Goal: Task Accomplishment & Management: Use online tool/utility

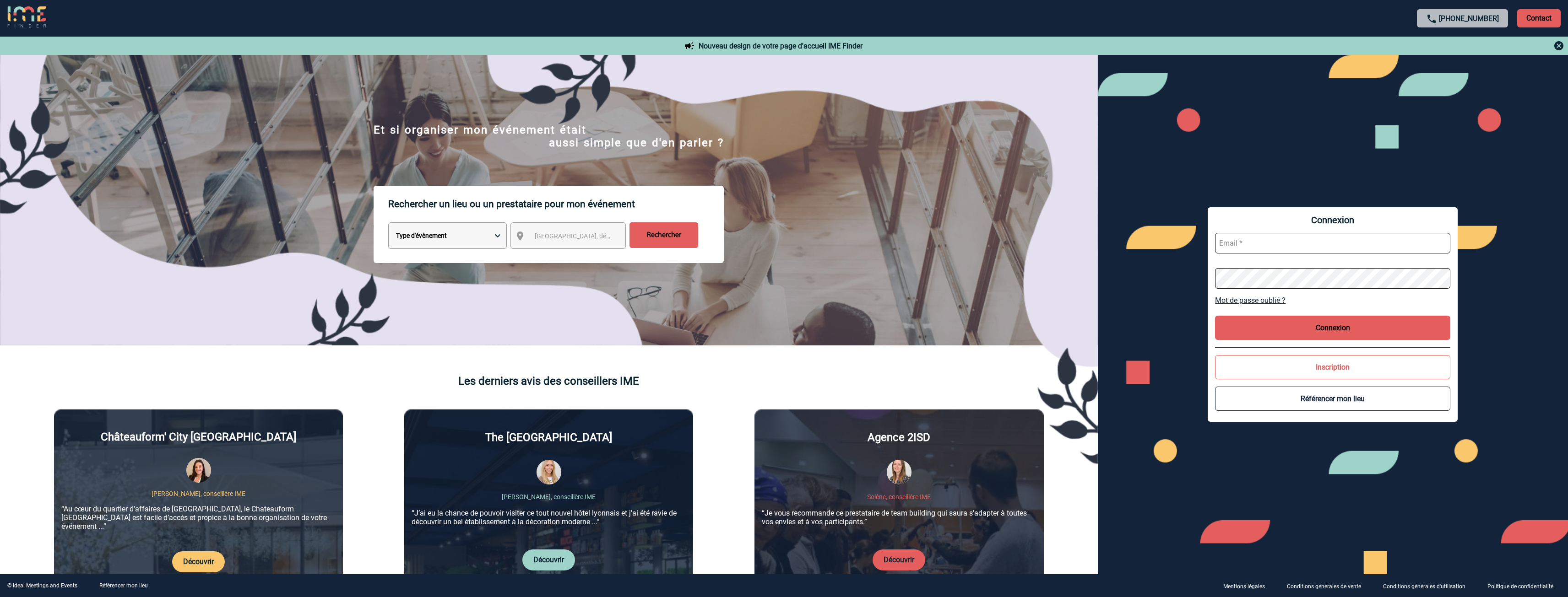
type input "a.koita@criteo.com"
click at [1323, 330] on button "Connexion" at bounding box center [1332, 328] width 235 height 24
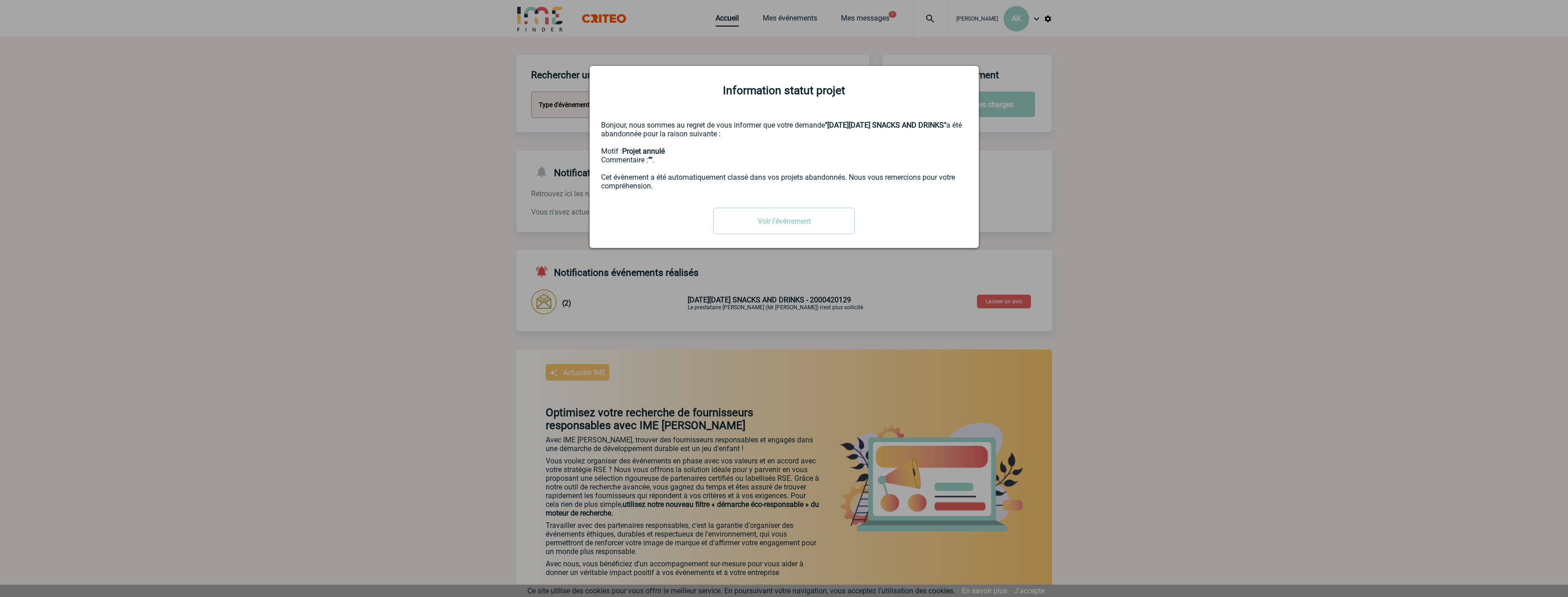
click at [871, 244] on div "Information statut projet Bonjour, nous sommes au regret de vous informer que v…" at bounding box center [784, 157] width 389 height 182
drag, startPoint x: 1015, startPoint y: 321, endPoint x: 1013, endPoint y: 317, distance: 4.5
click at [1015, 321] on div at bounding box center [784, 298] width 1568 height 597
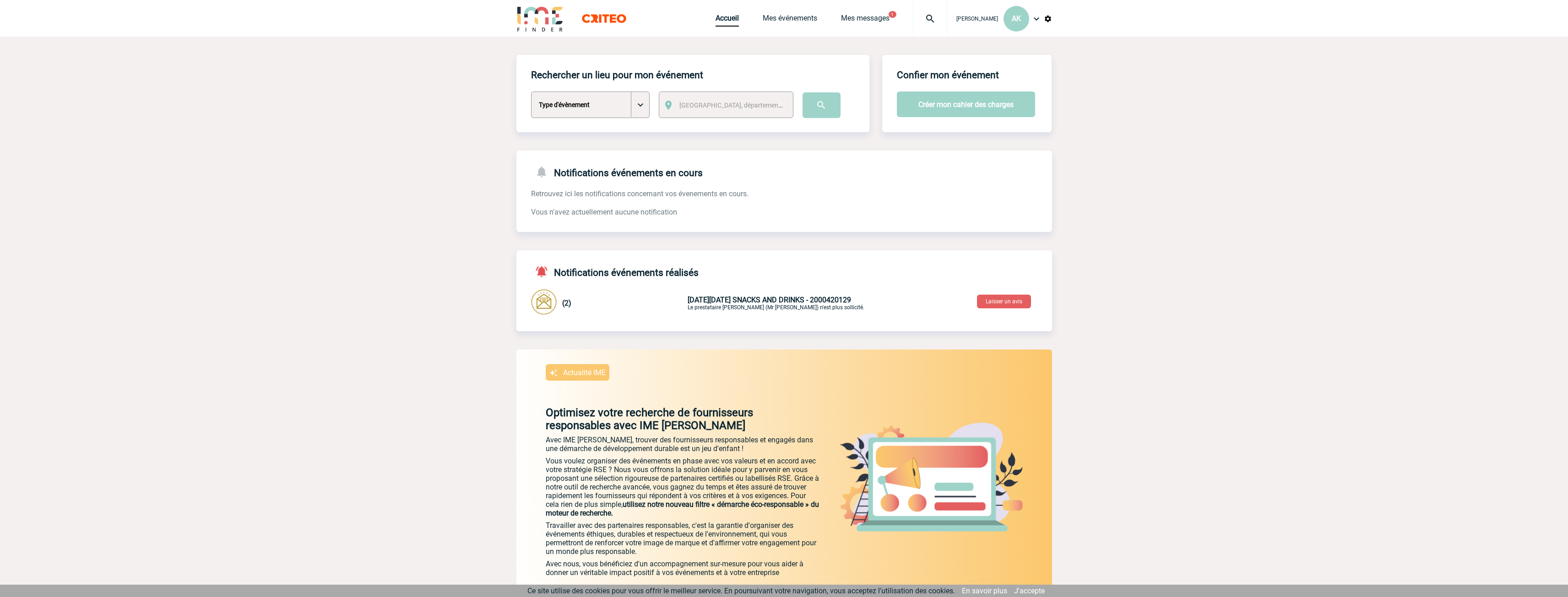
click at [896, 12] on button "1" at bounding box center [892, 14] width 8 height 7
click at [889, 26] on link "Mes messages" at bounding box center [865, 20] width 48 height 13
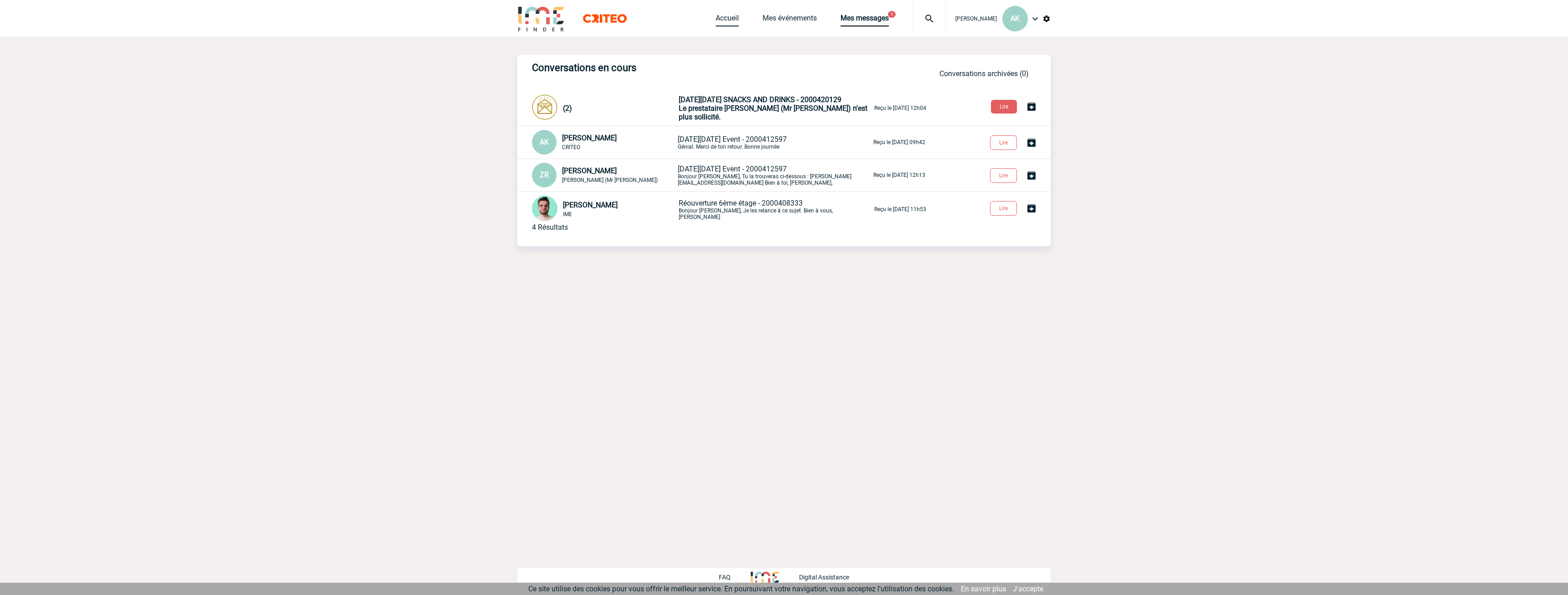
click at [739, 21] on link "Accueil" at bounding box center [727, 19] width 23 height 13
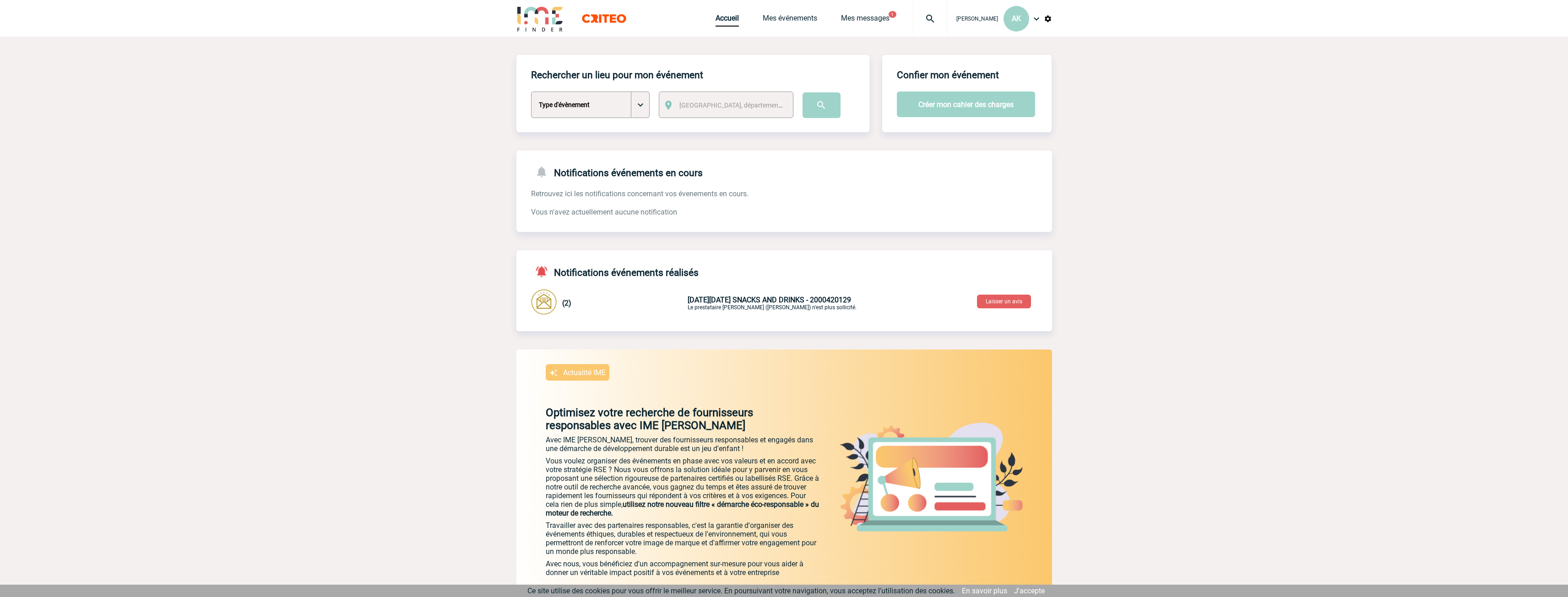
click at [632, 97] on select "Type d'évènement Séminaire avec nuitée Séminaire sans nuitée Repas de groupe Te…" at bounding box center [591, 104] width 119 height 26
select select "9"
click at [531, 92] on select "Type d'évènement Séminaire avec nuitée Séminaire sans nuitée Repas de groupe Te…" at bounding box center [591, 104] width 119 height 26
click at [756, 98] on div "Ville, département, région..." at bounding box center [726, 104] width 134 height 26
click at [729, 100] on span "Ville, département, région..." at bounding box center [734, 105] width 116 height 13
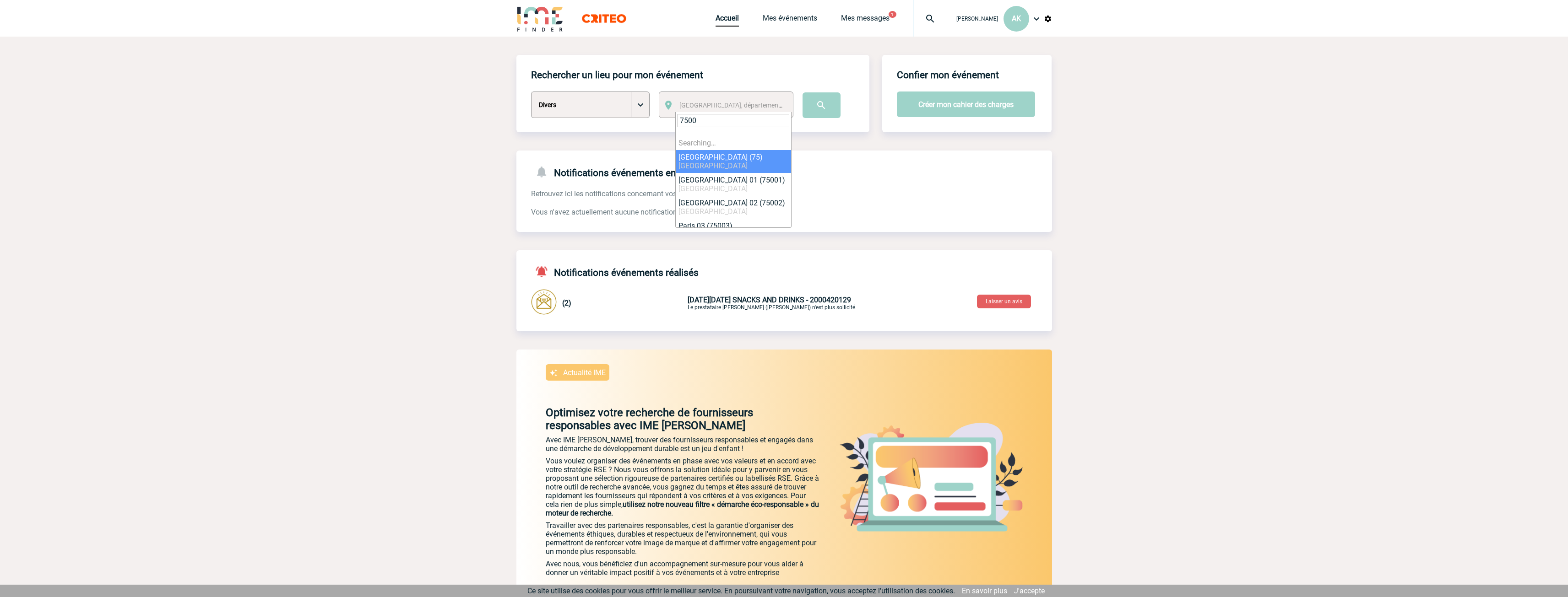
type input "75000"
select select "310953"
click at [889, 23] on link "Mes messages" at bounding box center [865, 20] width 48 height 13
